Goal: Transaction & Acquisition: Purchase product/service

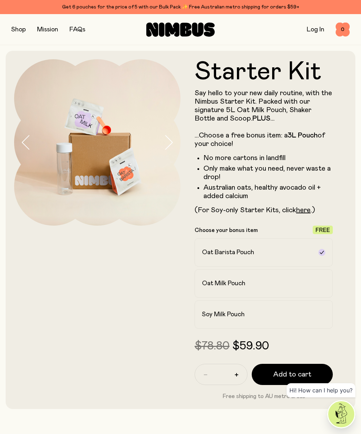
click at [246, 317] on div "Soy Milk Pouch" at bounding box center [257, 314] width 111 height 8
click at [165, 145] on icon "button" at bounding box center [168, 142] width 10 height 15
click at [170, 143] on icon "button" at bounding box center [168, 142] width 10 height 15
click at [30, 137] on icon "button" at bounding box center [26, 142] width 10 height 15
click at [19, 31] on button "button" at bounding box center [18, 30] width 14 height 10
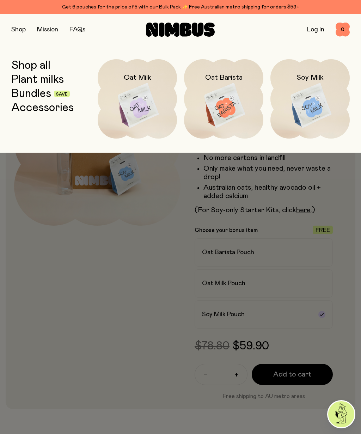
click at [47, 82] on link "Plant milks" at bounding box center [37, 79] width 52 height 13
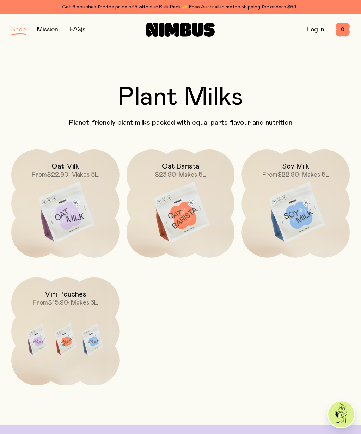
click at [305, 212] on img at bounding box center [295, 212] width 108 height 127
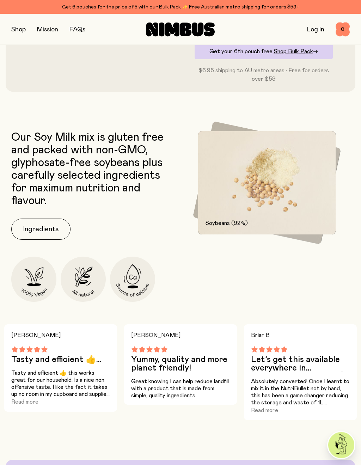
scroll to position [277, 0]
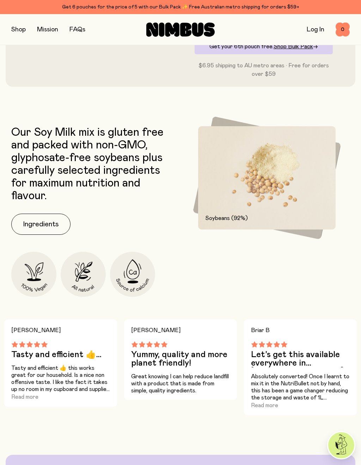
click at [41, 222] on button "Ingredients" at bounding box center [40, 223] width 59 height 21
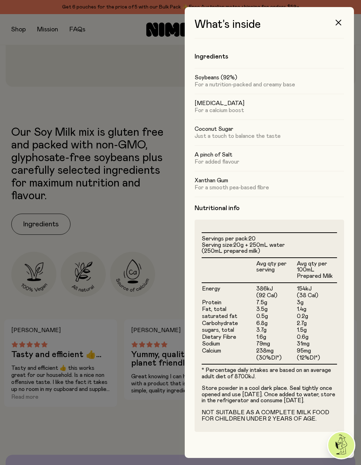
click at [338, 25] on icon "button" at bounding box center [338, 23] width 6 height 6
